Goal: Navigation & Orientation: Find specific page/section

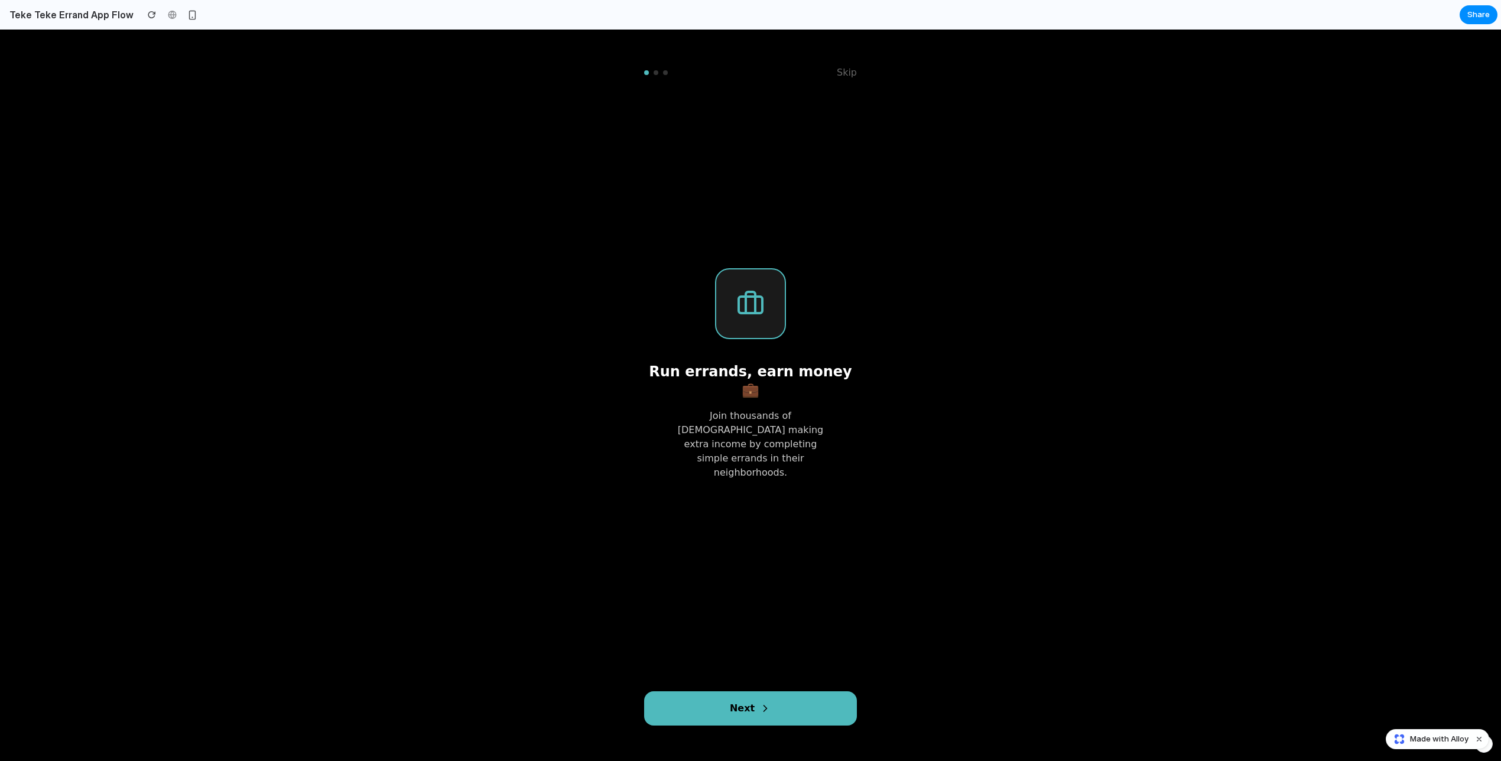
click at [747, 724] on button "Next" at bounding box center [750, 708] width 213 height 34
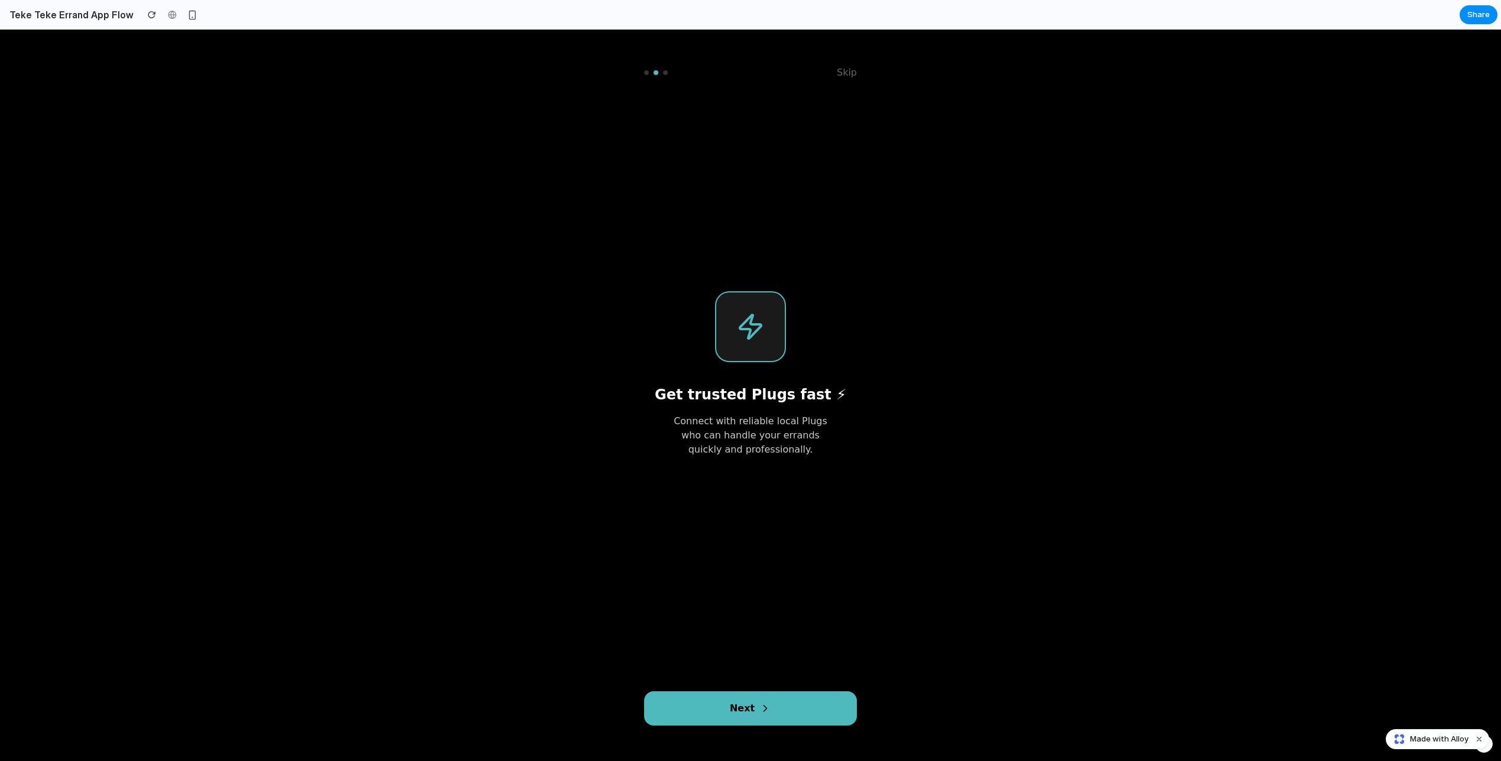
click at [747, 707] on button "Next" at bounding box center [750, 708] width 213 height 34
click at [747, 707] on button "Get Started" at bounding box center [750, 708] width 213 height 34
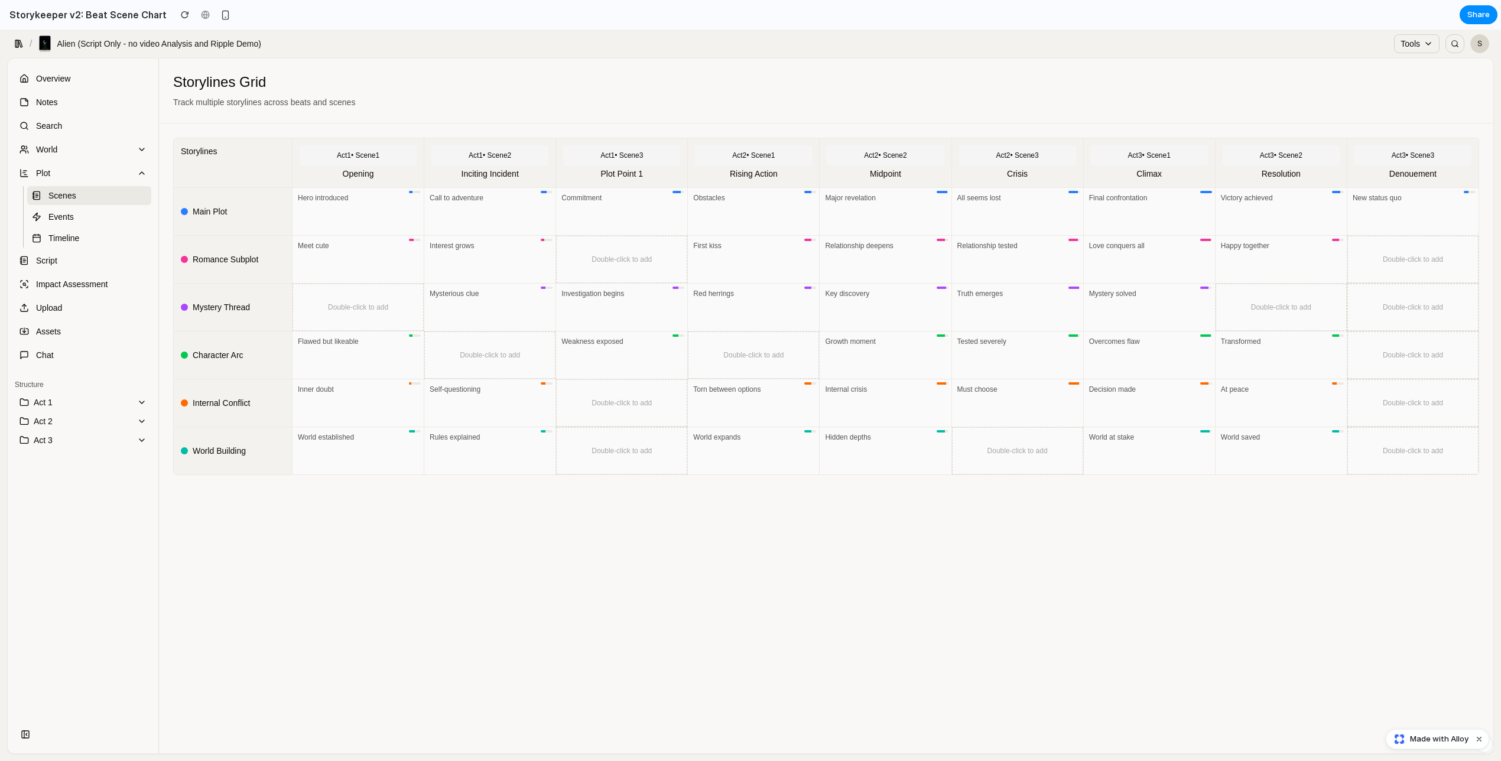
click at [230, 42] on p "Alien (Script Only - no video Analysis and Ripple Demo)" at bounding box center [159, 44] width 204 height 12
click at [264, 42] on div "/ Alien (Script Only - no video Analysis and Ripple Demo)" at bounding box center [167, 43] width 311 height 21
